Goal: Task Accomplishment & Management: Use online tool/utility

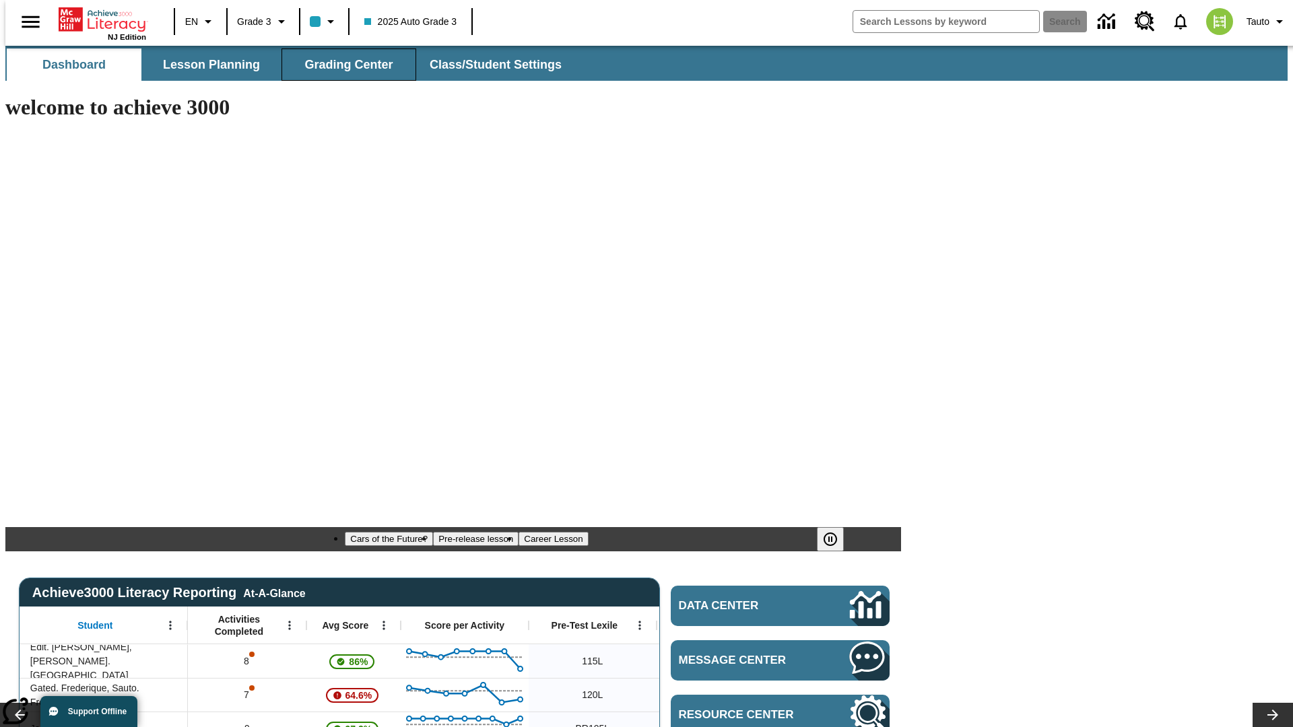
click at [344, 65] on span "Grading Center" at bounding box center [348, 64] width 88 height 15
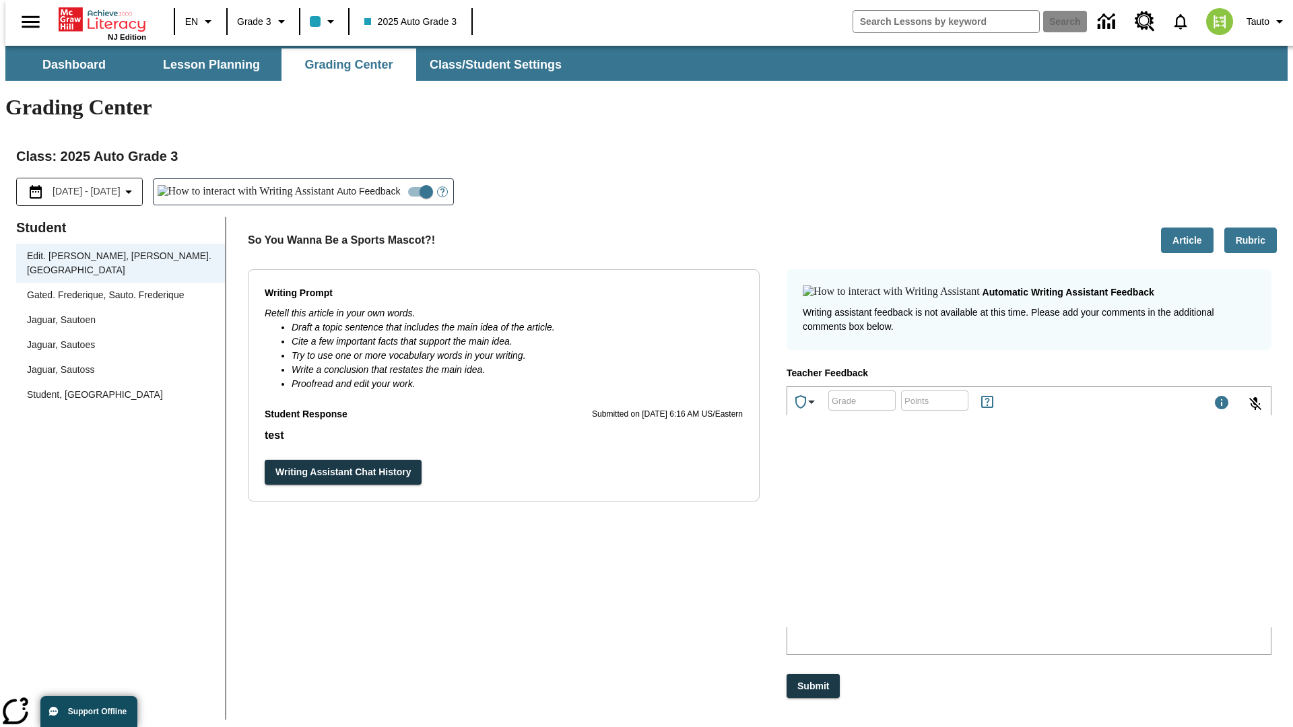
click at [116, 313] on div "Jaguar, Sautoen" at bounding box center [120, 320] width 187 height 14
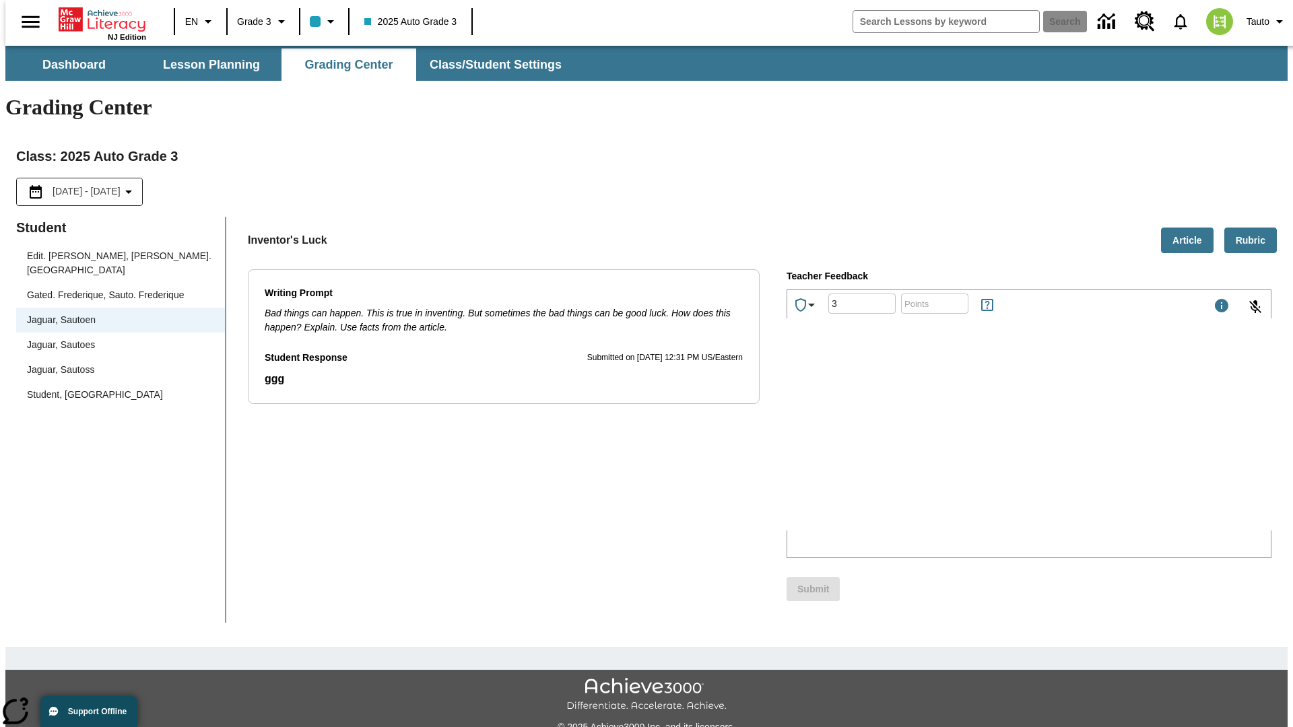
type input "3"
type input "10"
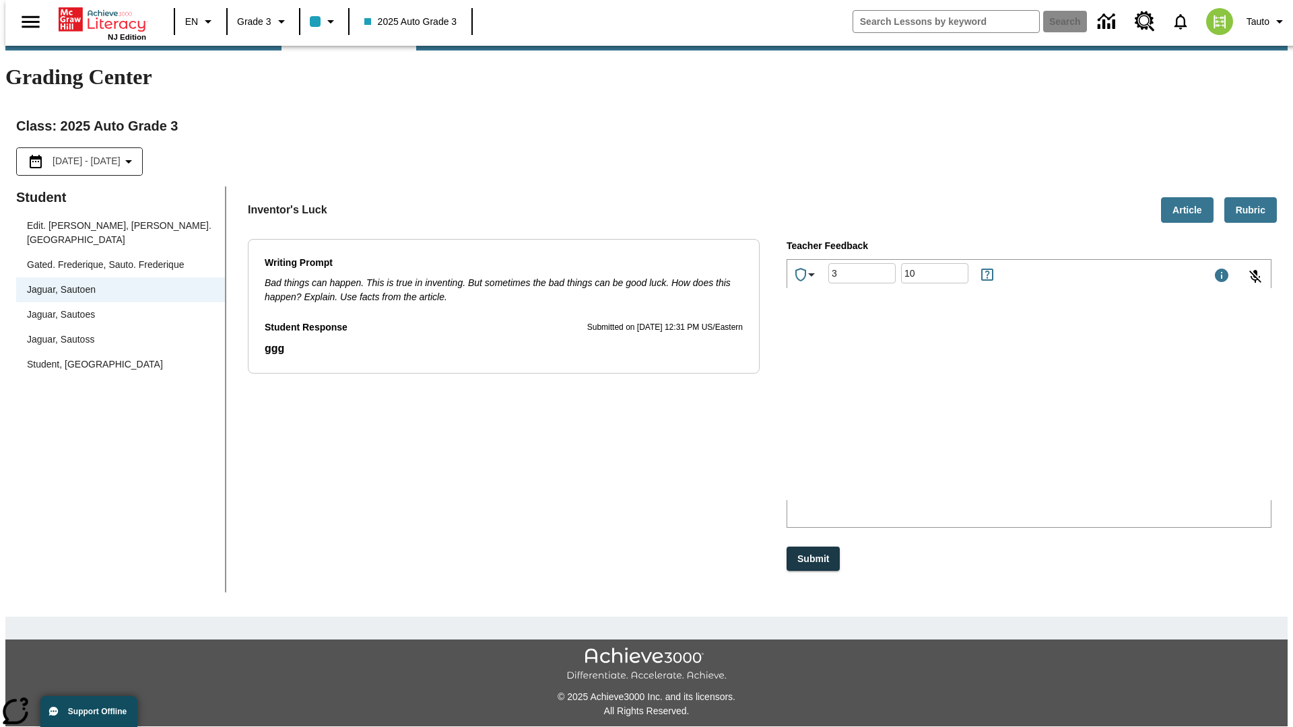
click at [984, 414] on p "Type your response here." at bounding box center [888, 412] width 191 height 12
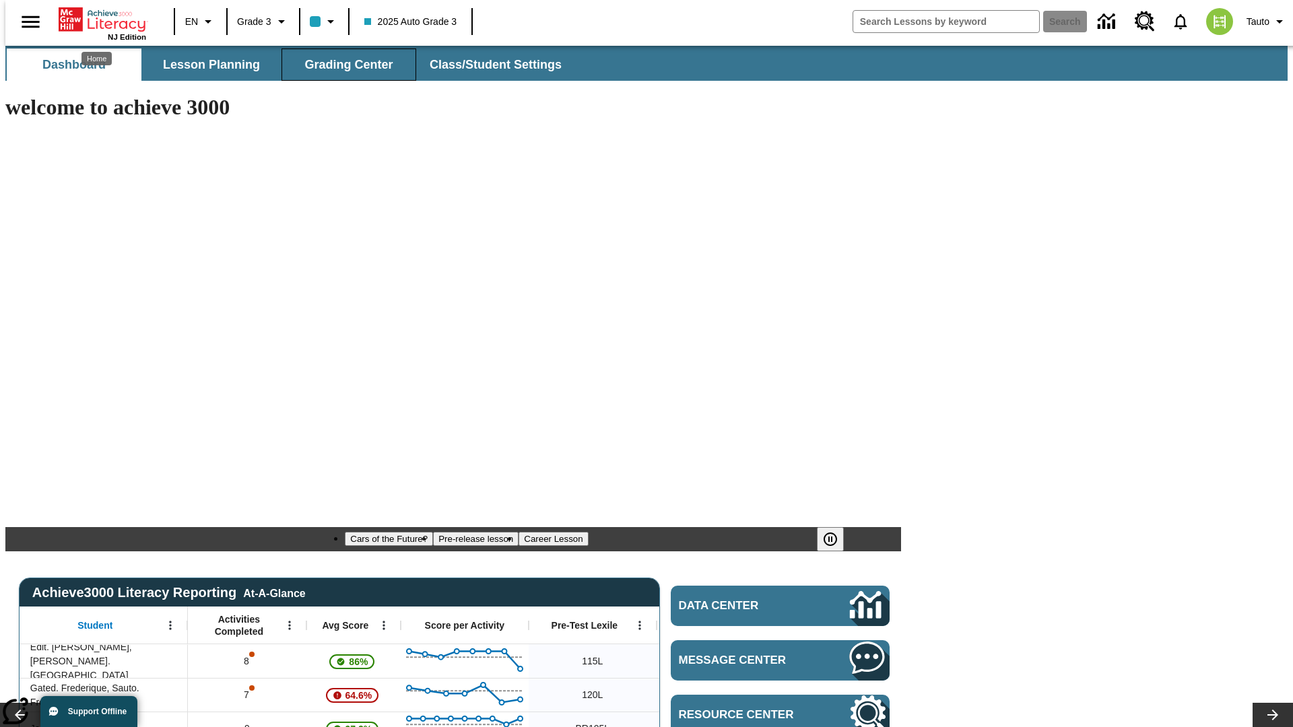
click at [344, 65] on span "Grading Center" at bounding box center [348, 64] width 88 height 15
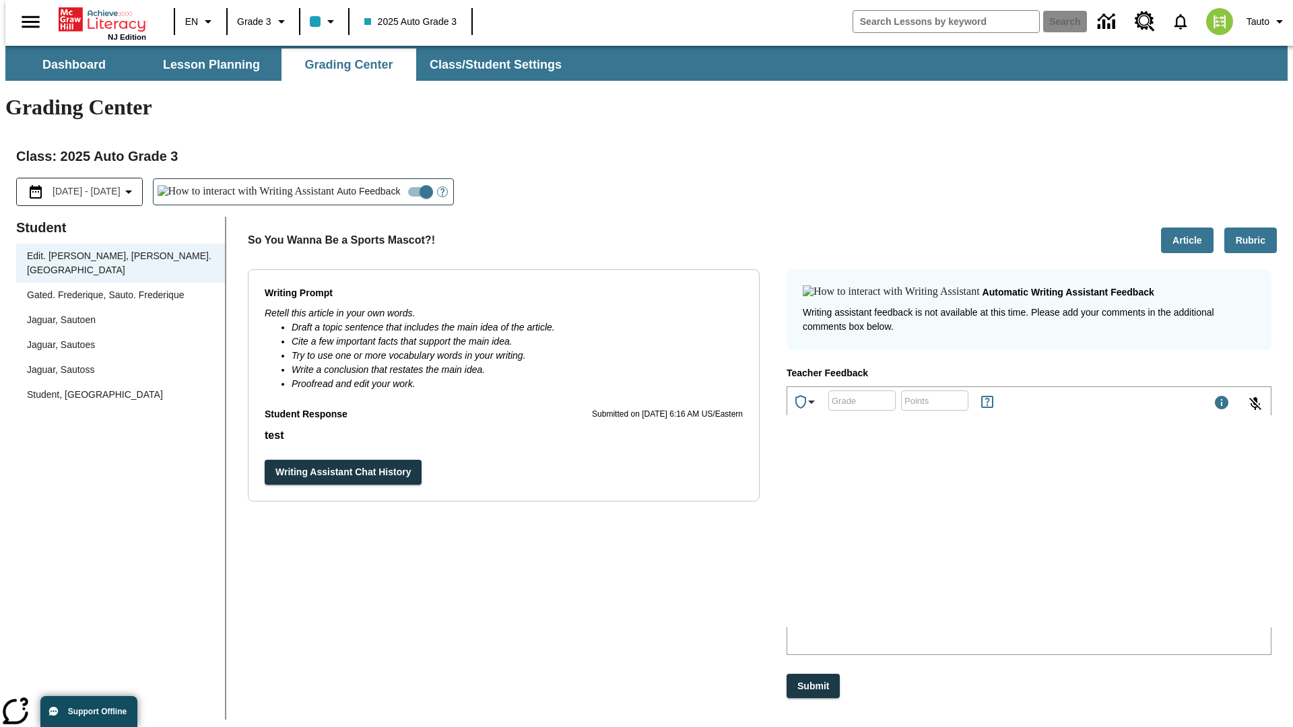
click at [116, 313] on div "Jaguar, Sautoen" at bounding box center [120, 320] width 187 height 14
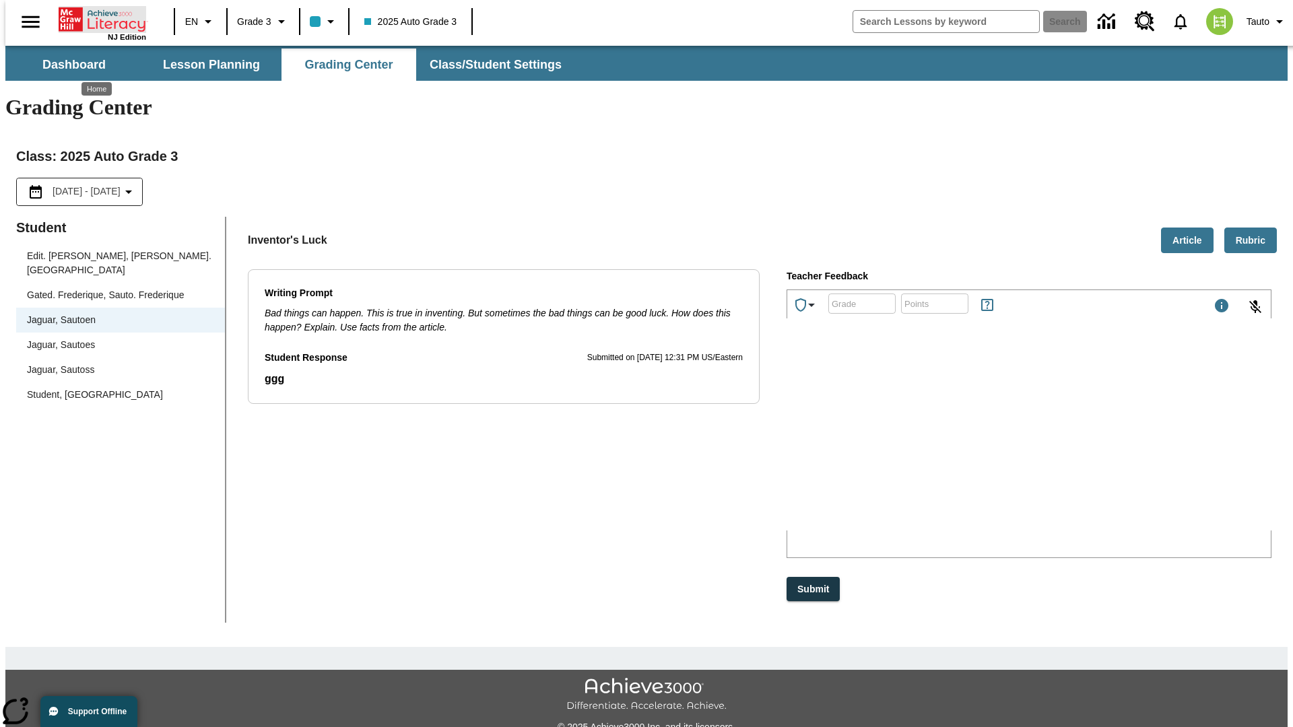
scroll to position [30, 0]
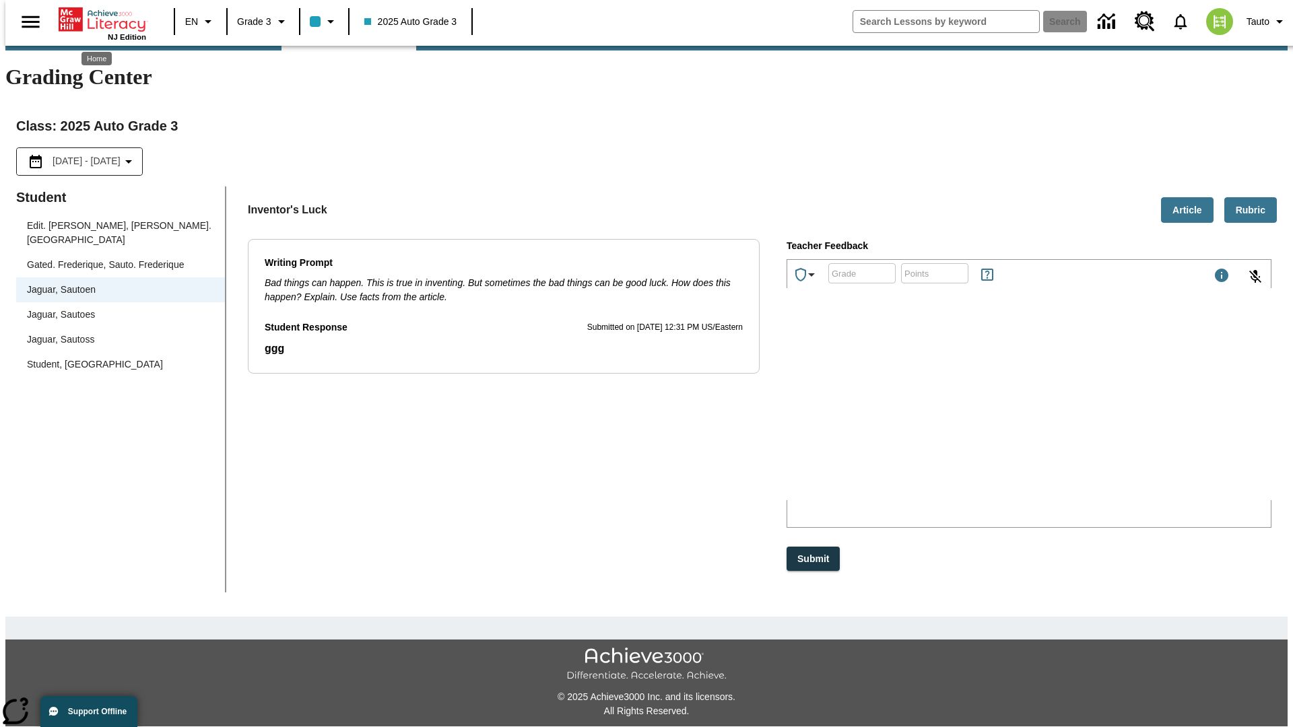
click at [984, 414] on p "HfJrZ" at bounding box center [888, 412] width 191 height 12
click at [984, 414] on p "yidaUx" at bounding box center [888, 412] width 191 height 12
